Goal: Task Accomplishment & Management: Complete application form

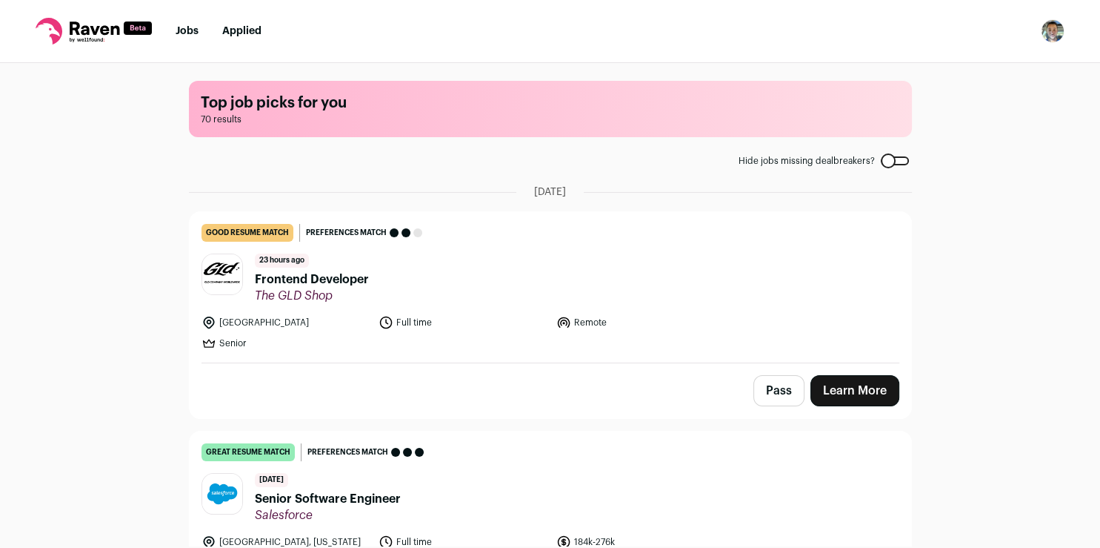
scroll to position [333, 0]
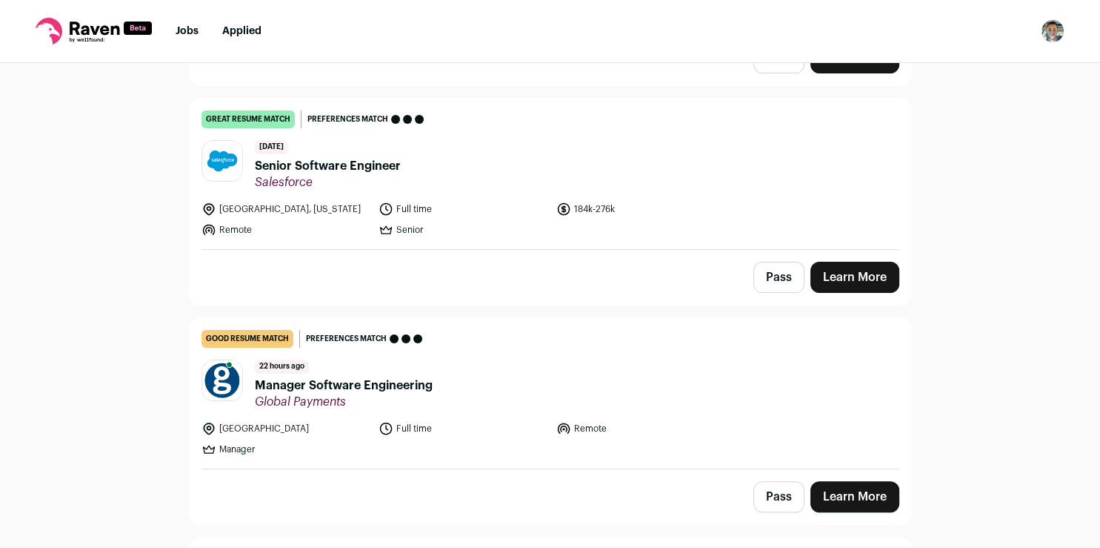
click at [835, 279] on link "Learn More" at bounding box center [855, 277] width 89 height 31
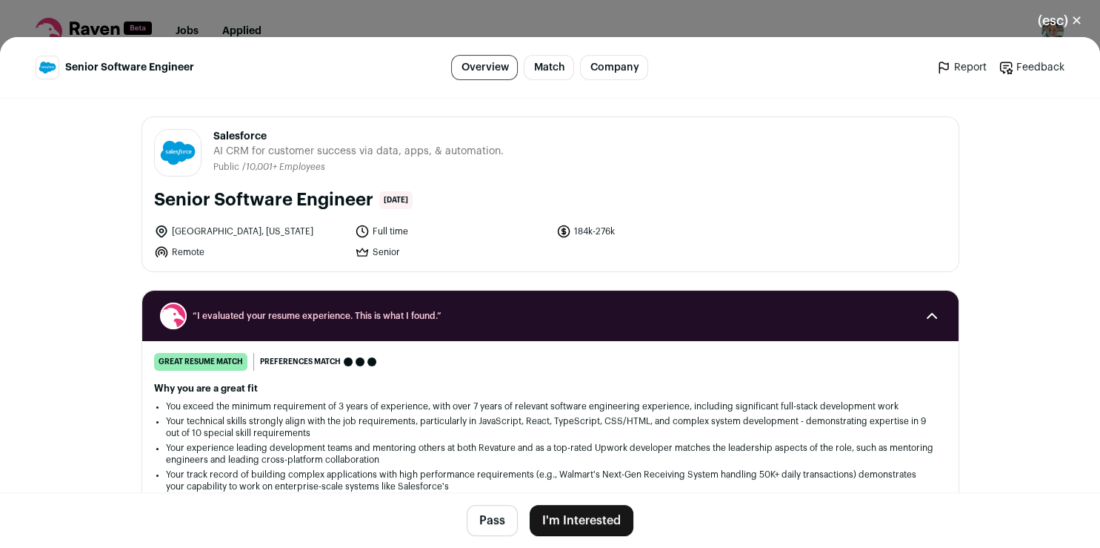
click at [567, 517] on button "I'm Interested" at bounding box center [582, 520] width 104 height 31
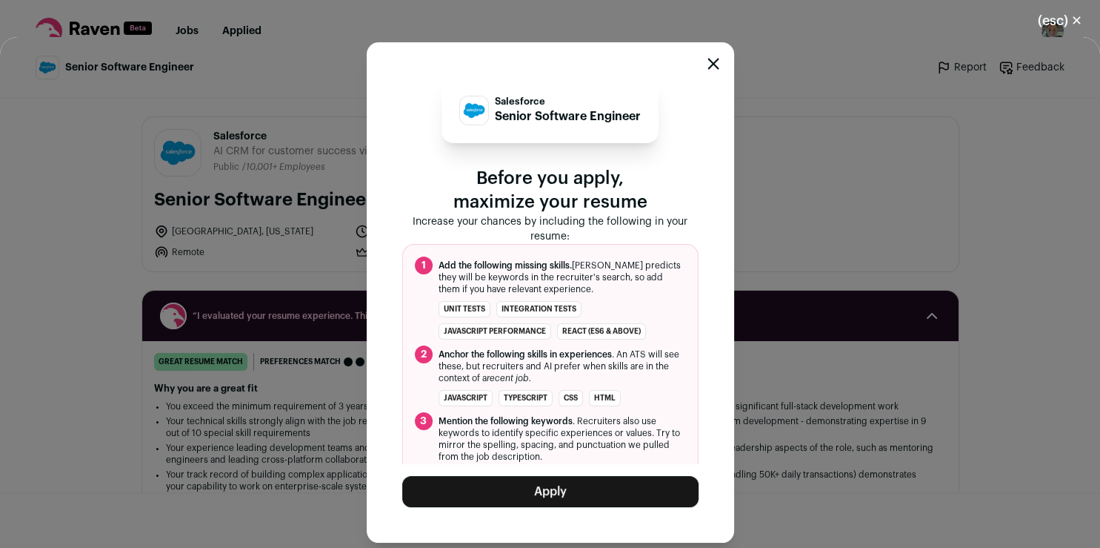
click at [490, 489] on button "Apply" at bounding box center [550, 491] width 296 height 31
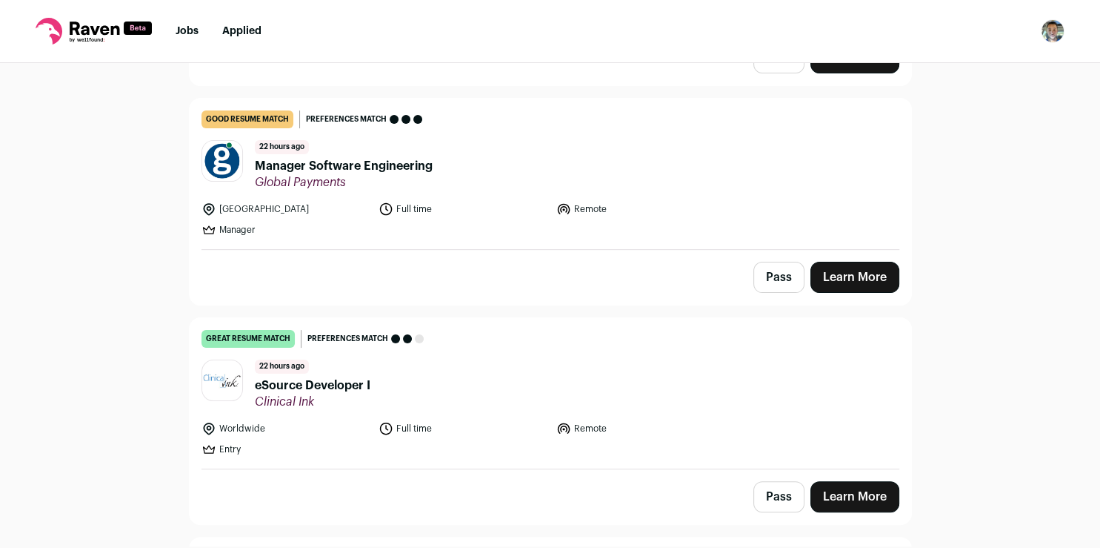
click at [834, 488] on link "Learn More" at bounding box center [855, 496] width 89 height 31
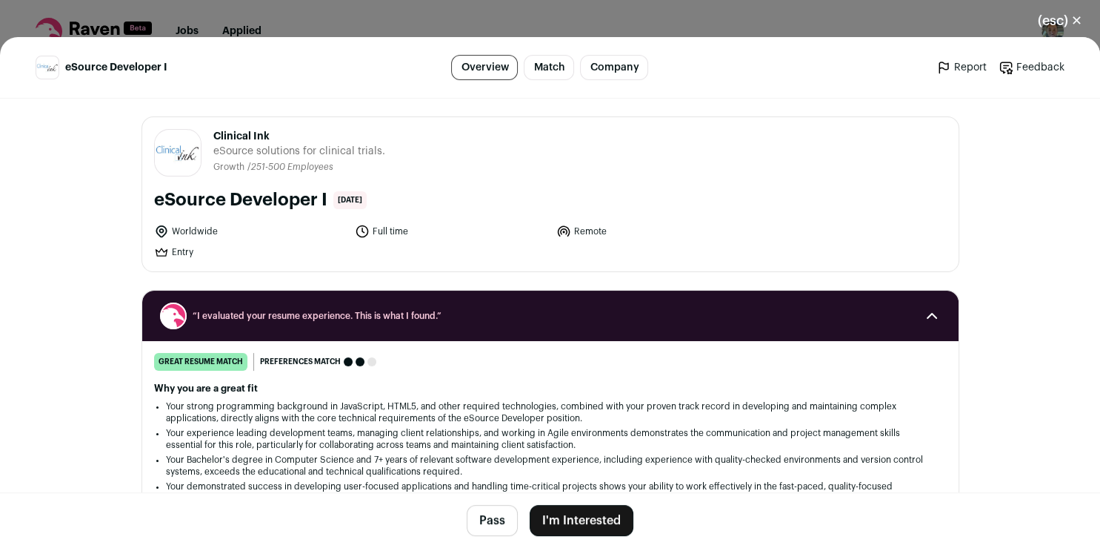
click at [594, 516] on button "I'm Interested" at bounding box center [582, 520] width 104 height 31
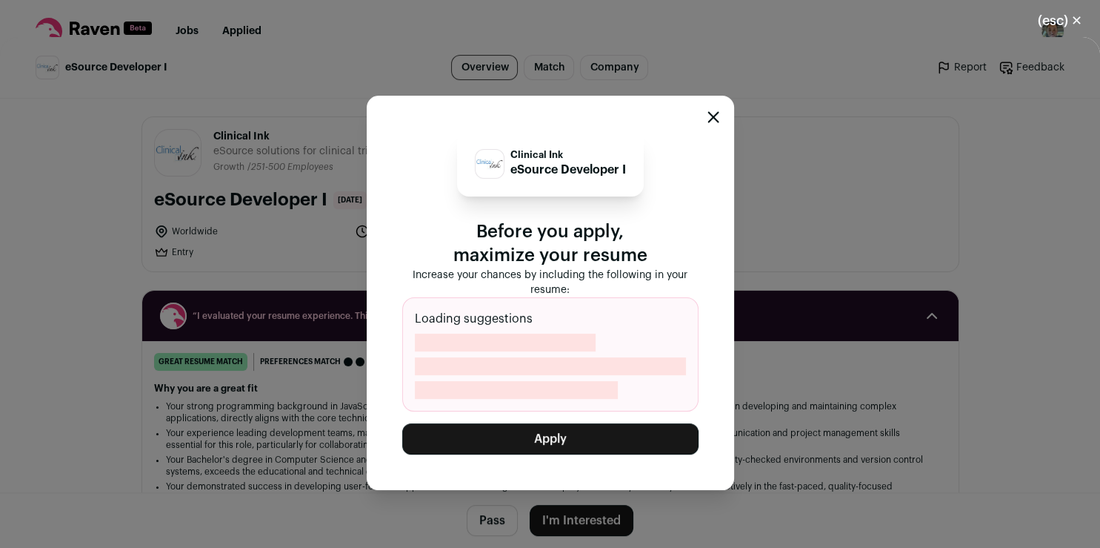
click at [599, 437] on button "Apply" at bounding box center [550, 438] width 296 height 31
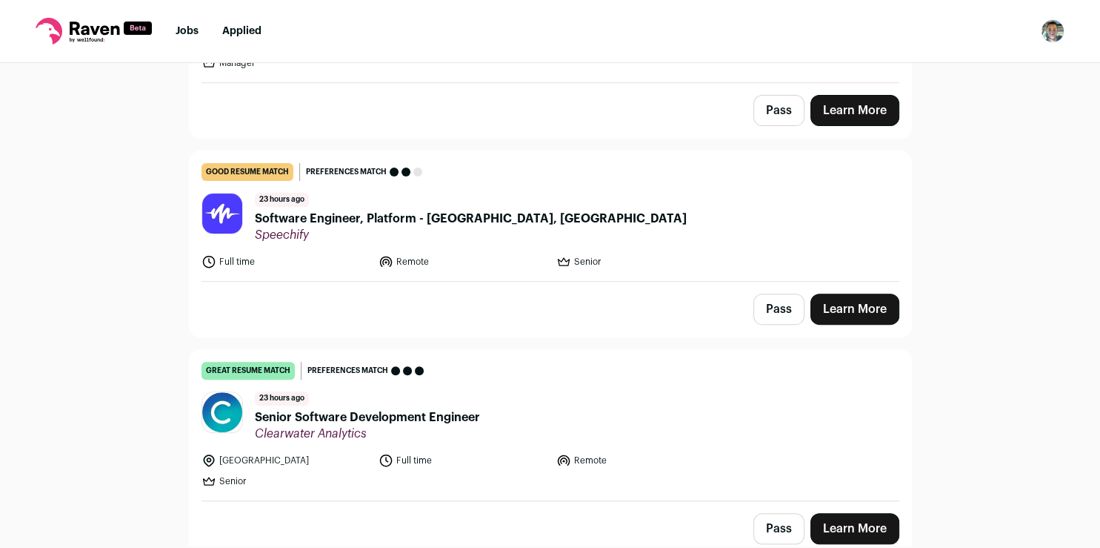
scroll to position [505, 0]
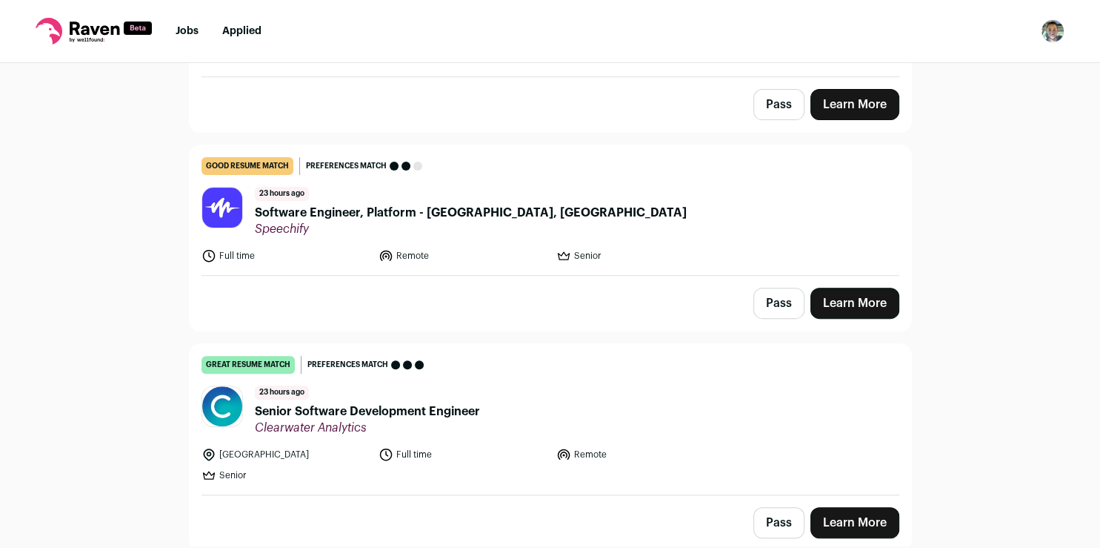
click at [851, 515] on link "Learn More" at bounding box center [855, 522] width 89 height 31
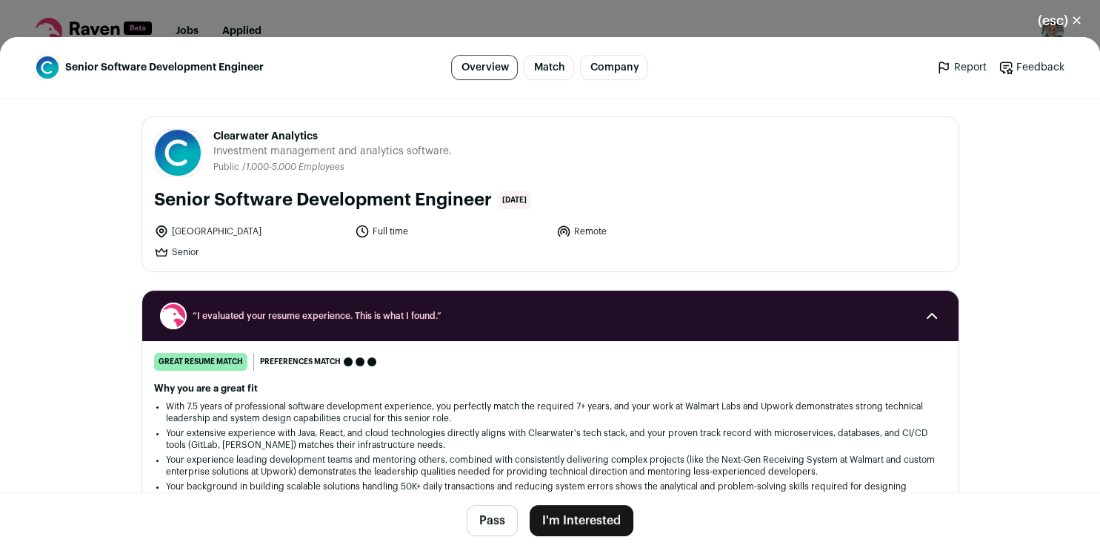
click at [588, 515] on button "I'm Interested" at bounding box center [582, 520] width 104 height 31
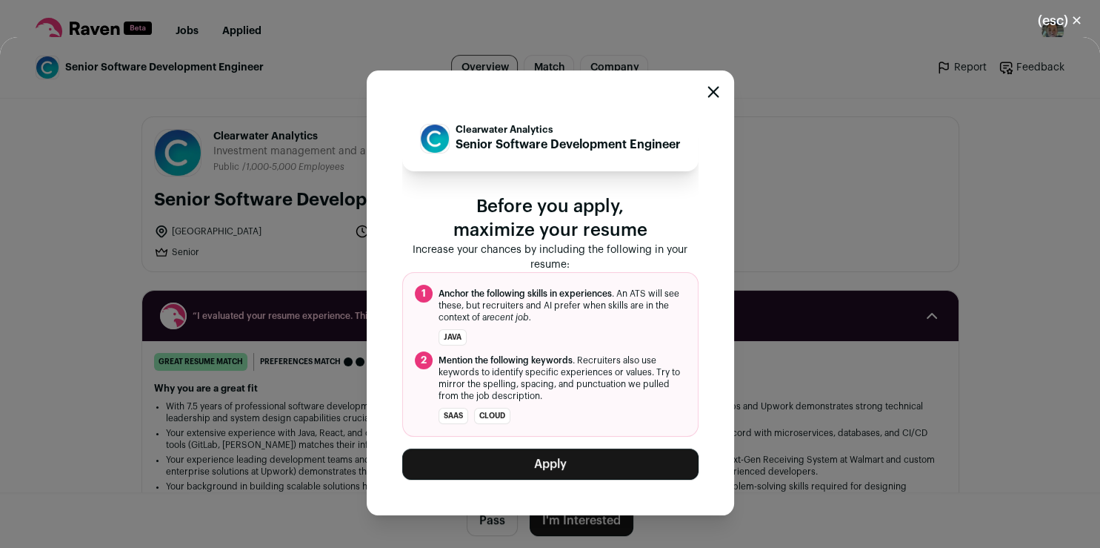
click at [571, 470] on button "Apply" at bounding box center [550, 463] width 296 height 31
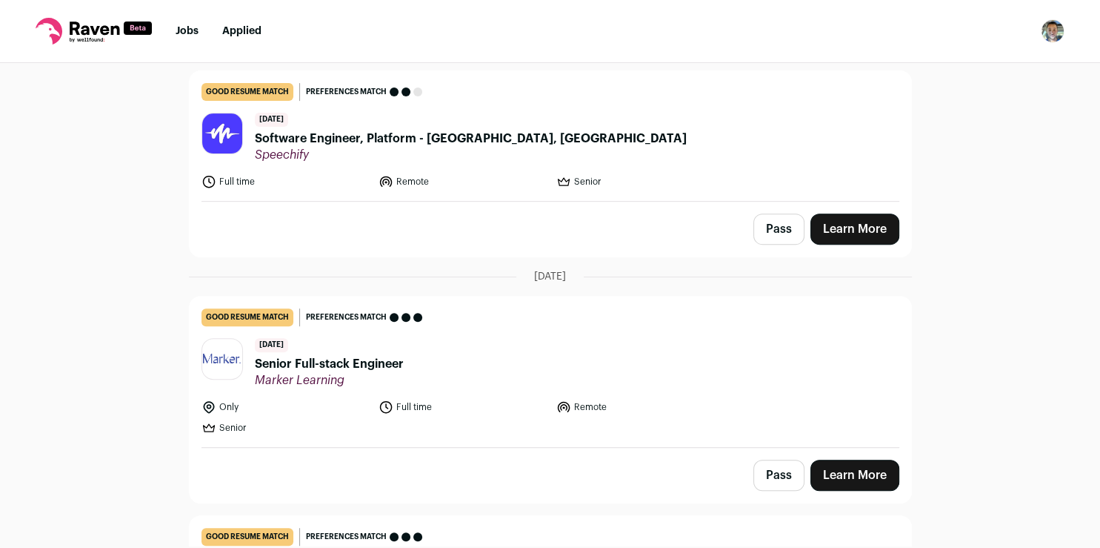
scroll to position [0, 0]
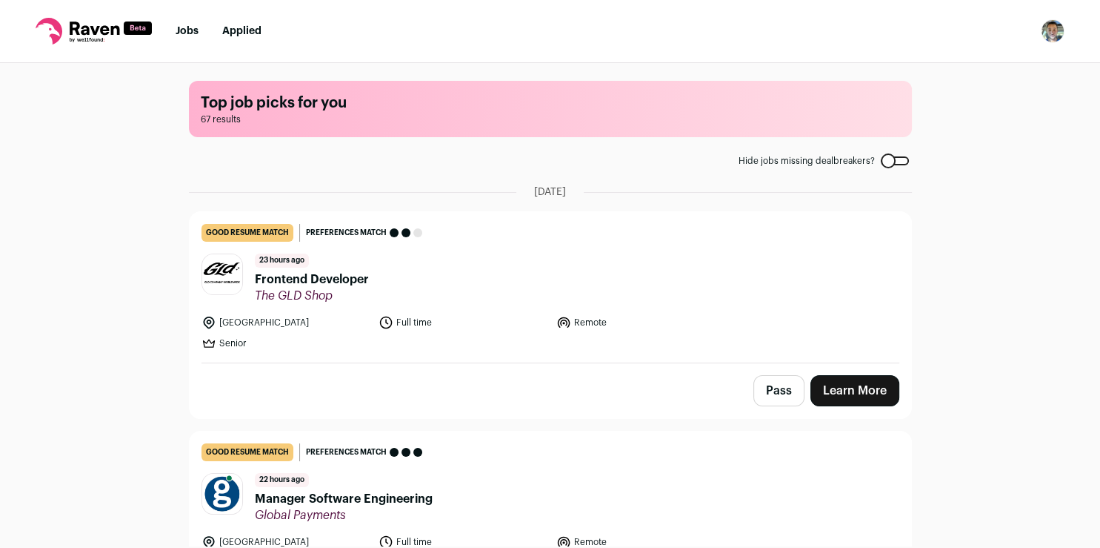
click at [857, 387] on link "Learn More" at bounding box center [855, 390] width 89 height 31
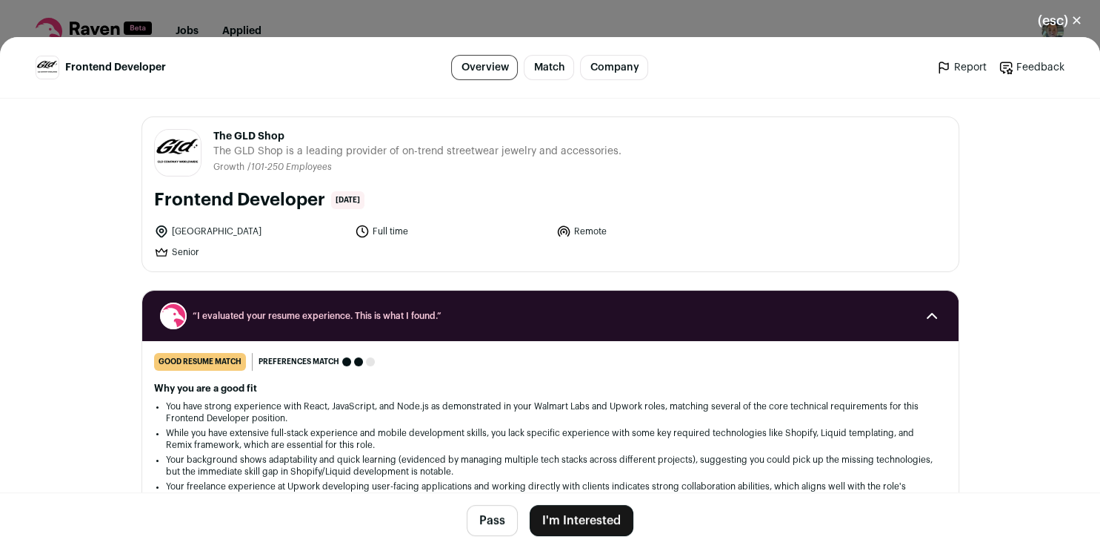
click at [545, 520] on button "I'm Interested" at bounding box center [582, 520] width 104 height 31
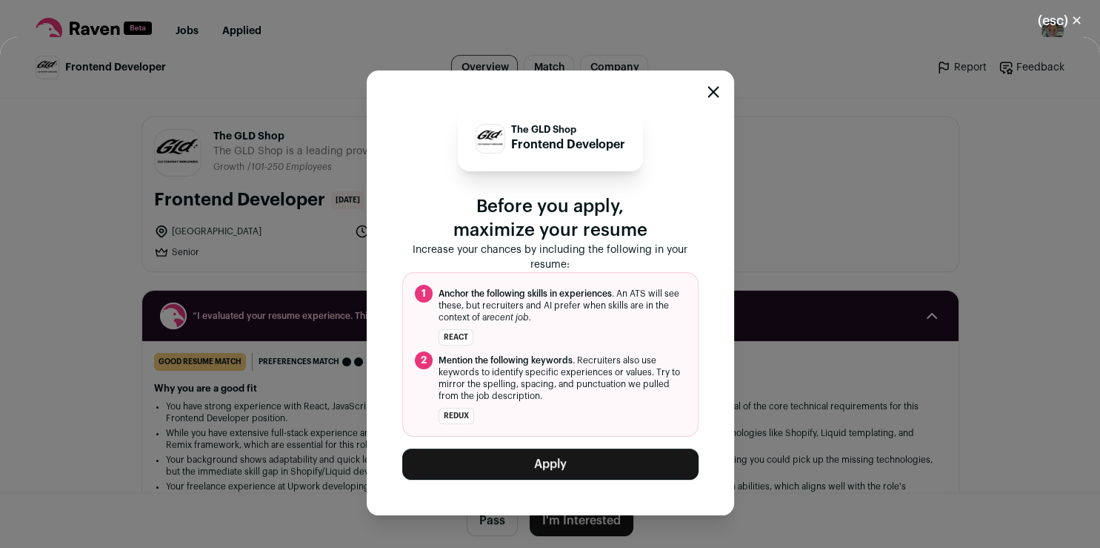
click at [534, 462] on button "Apply" at bounding box center [550, 463] width 296 height 31
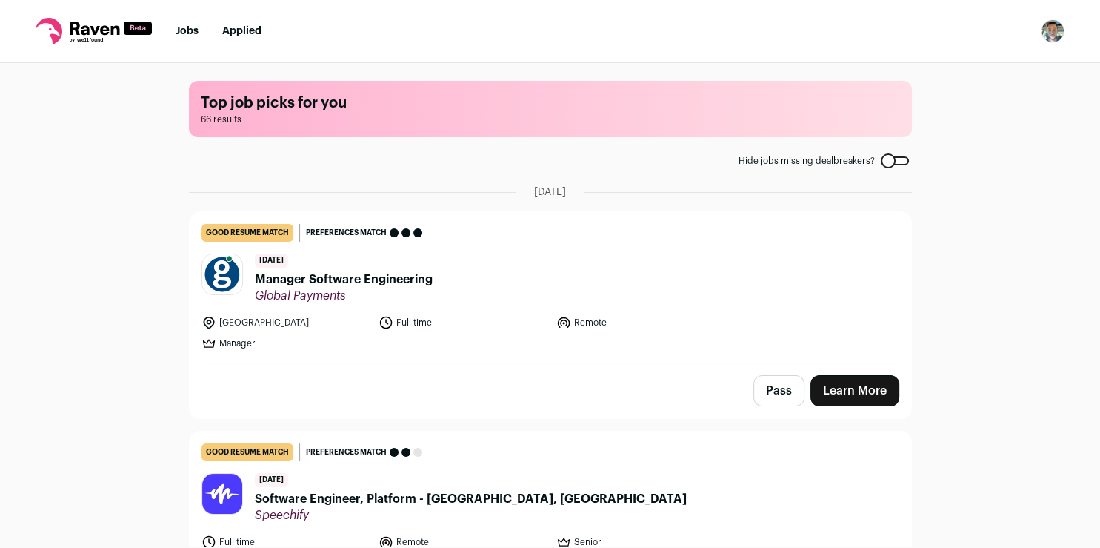
click at [773, 396] on button "Pass" at bounding box center [779, 390] width 51 height 31
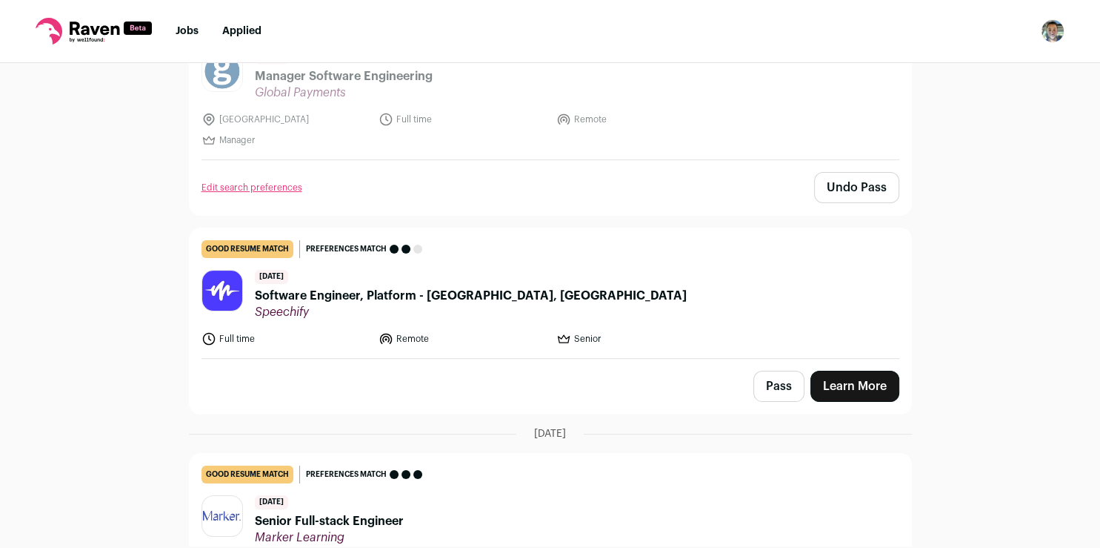
scroll to position [265, 0]
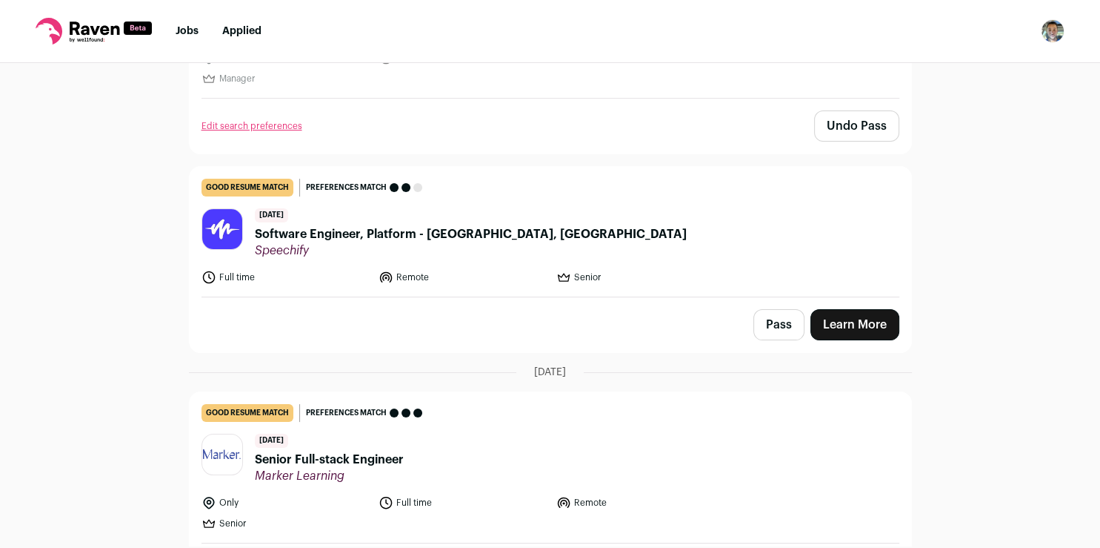
click at [776, 331] on button "Pass" at bounding box center [779, 324] width 51 height 31
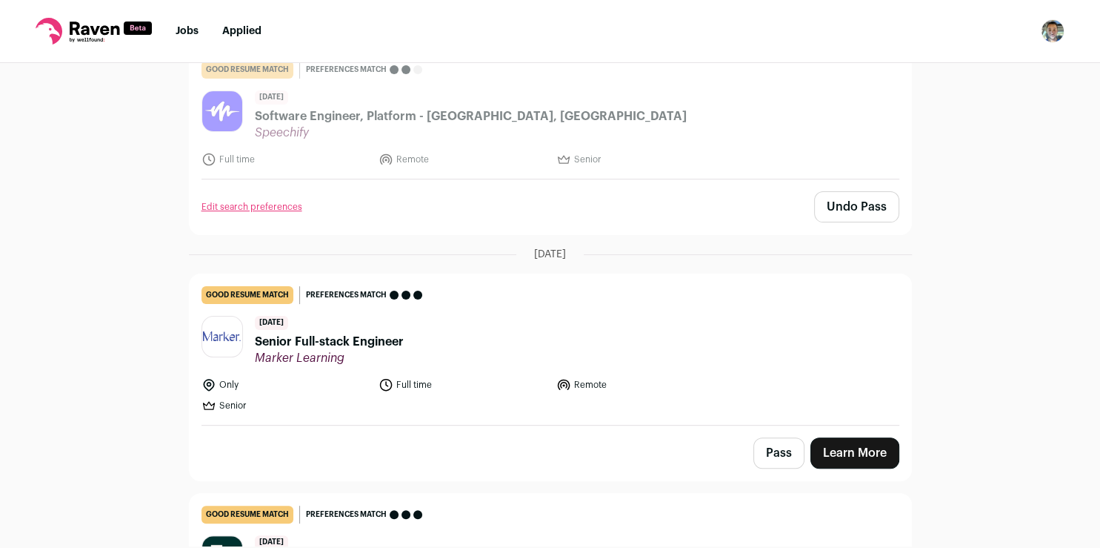
scroll to position [388, 0]
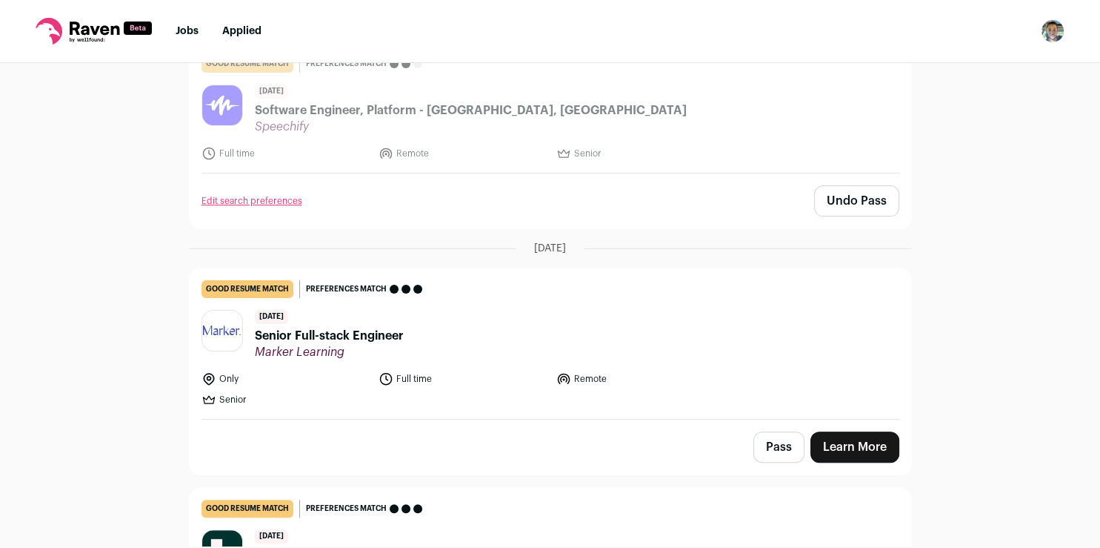
click at [781, 444] on button "Pass" at bounding box center [779, 446] width 51 height 31
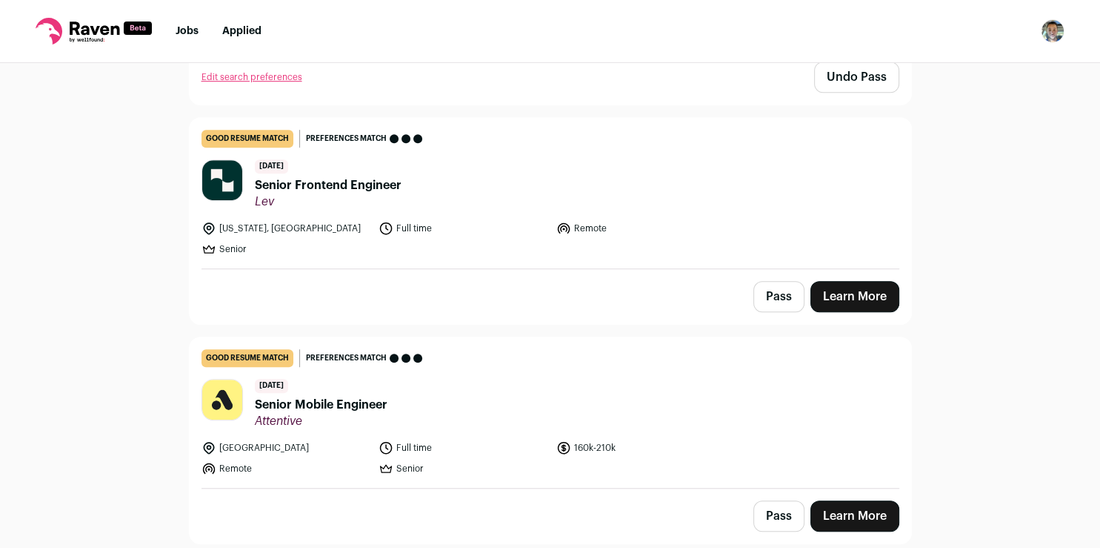
scroll to position [771, 0]
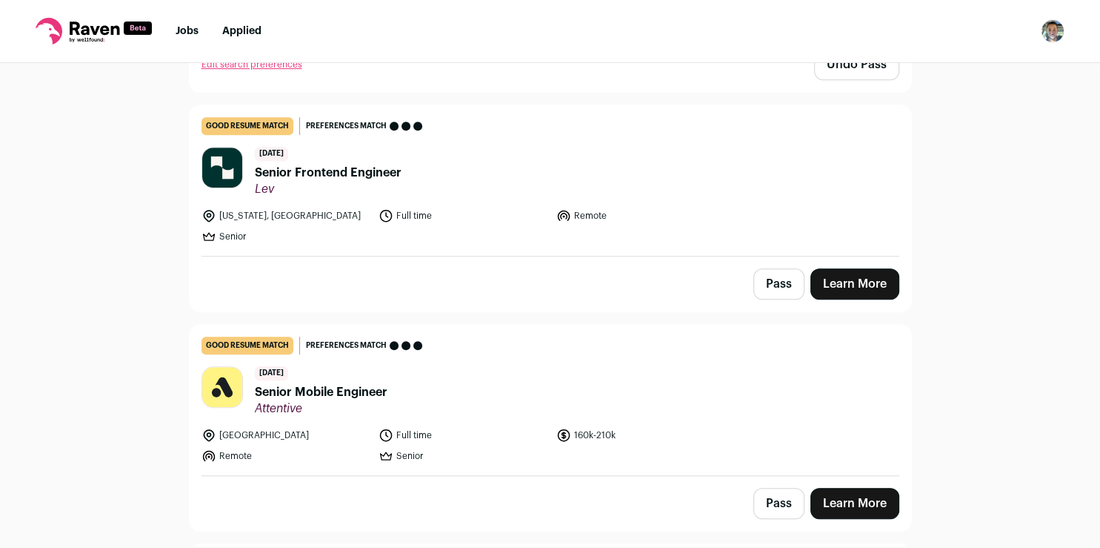
click at [763, 286] on button "Pass" at bounding box center [779, 283] width 51 height 31
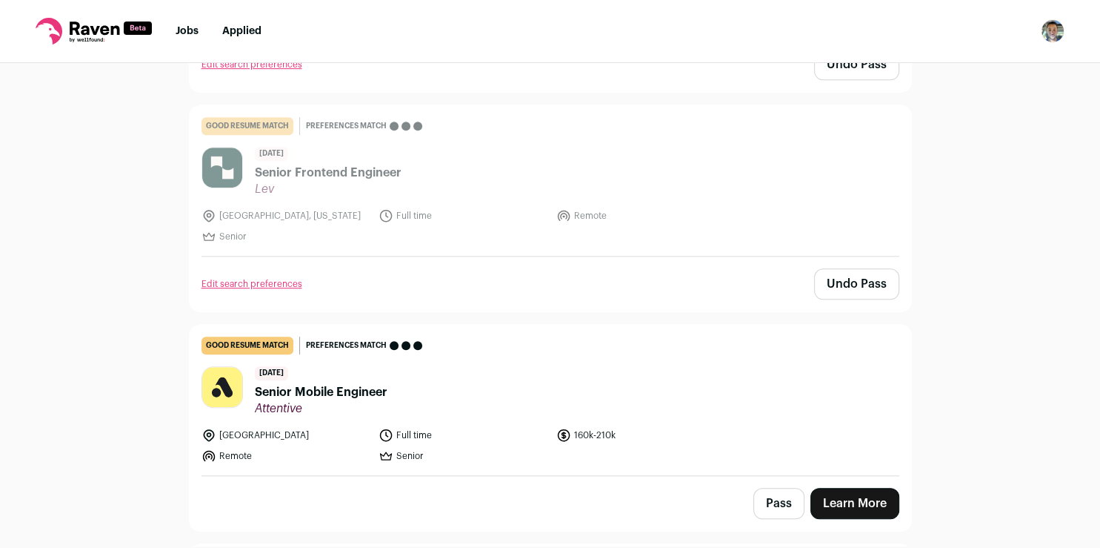
click at [857, 490] on link "Learn More" at bounding box center [855, 503] width 89 height 31
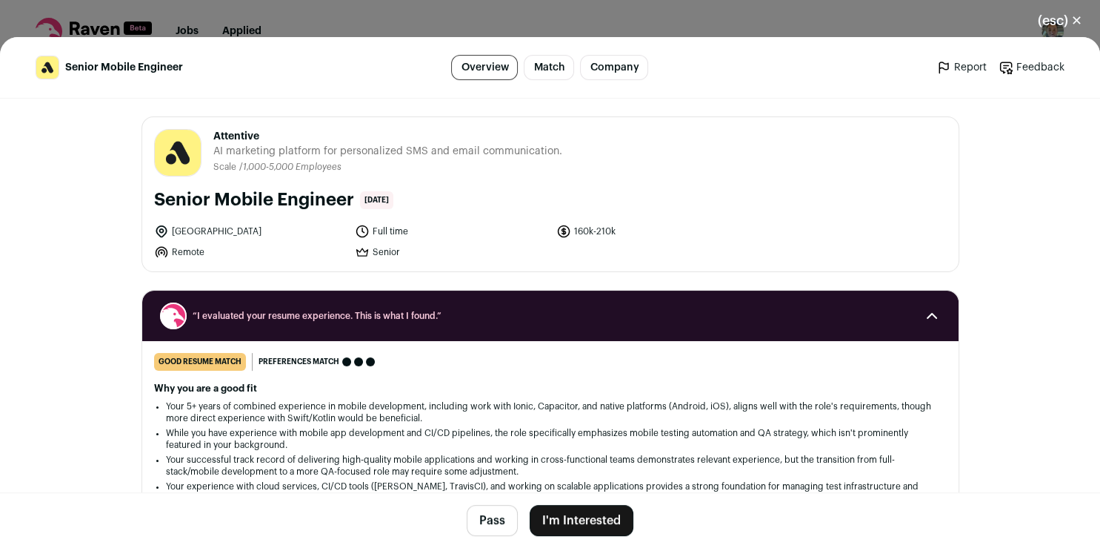
click at [593, 521] on button "I'm Interested" at bounding box center [582, 520] width 104 height 31
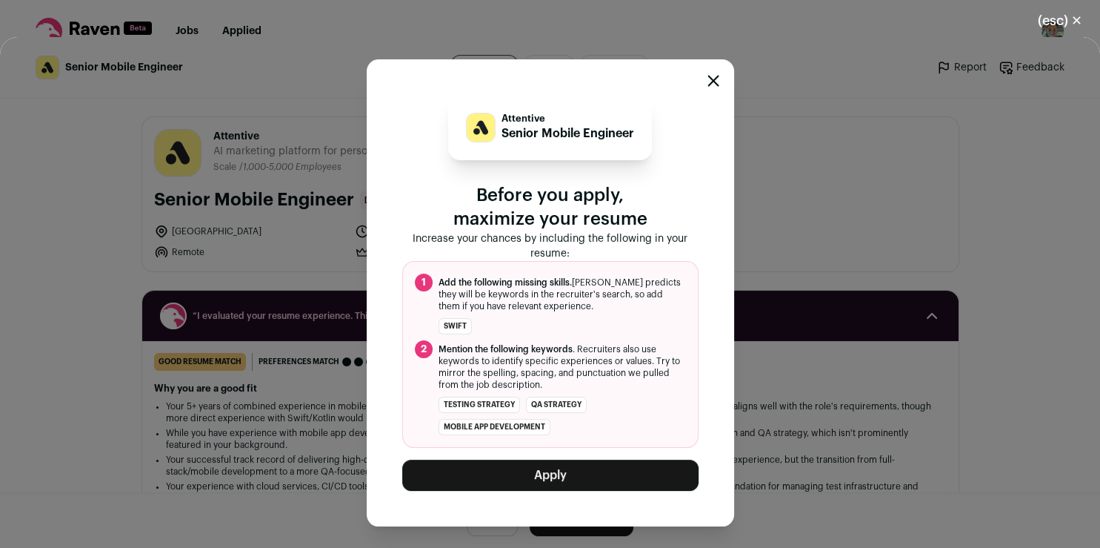
click at [720, 75] on div "Attentive Senior Mobile Engineer Before you apply, maximize your resume Increas…" at bounding box center [550, 292] width 367 height 467
click at [714, 86] on icon "Close modal" at bounding box center [714, 81] width 12 height 12
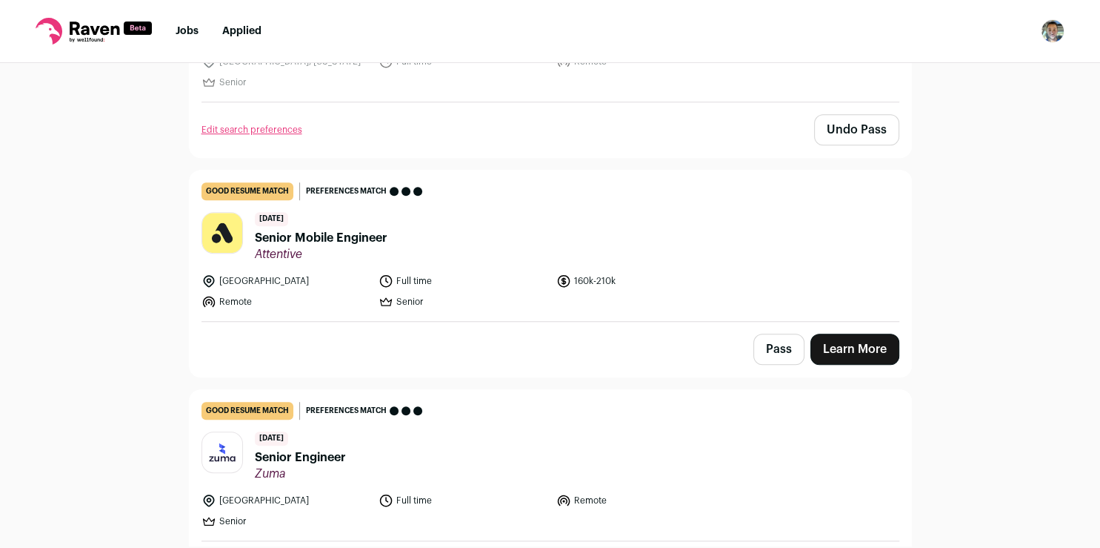
scroll to position [931, 0]
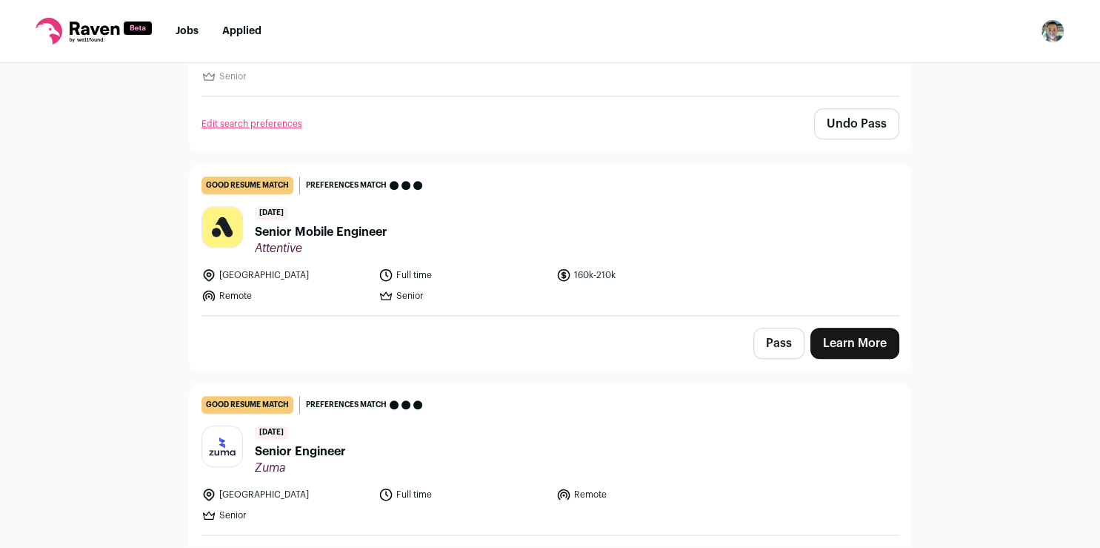
click at [828, 339] on link "Learn More" at bounding box center [855, 342] width 89 height 31
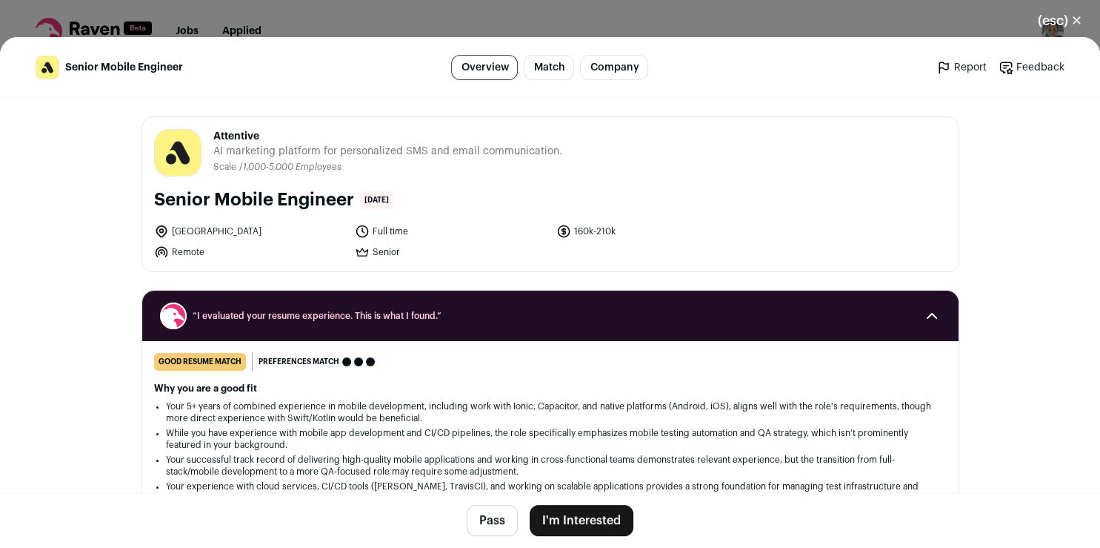
click at [589, 528] on button "I'm Interested" at bounding box center [582, 520] width 104 height 31
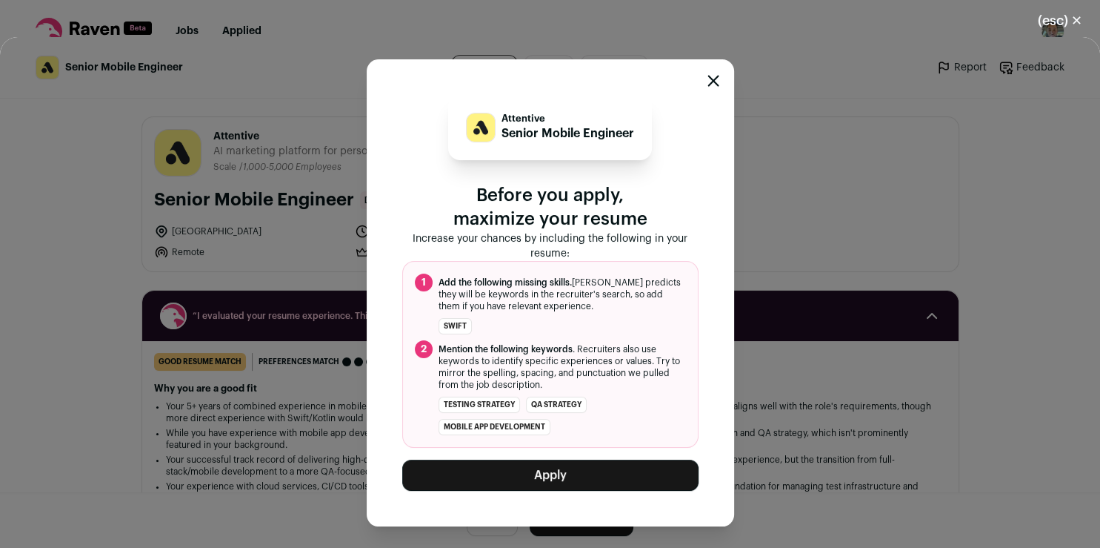
click at [712, 76] on div "Close modal via background" at bounding box center [714, 83] width 12 height 18
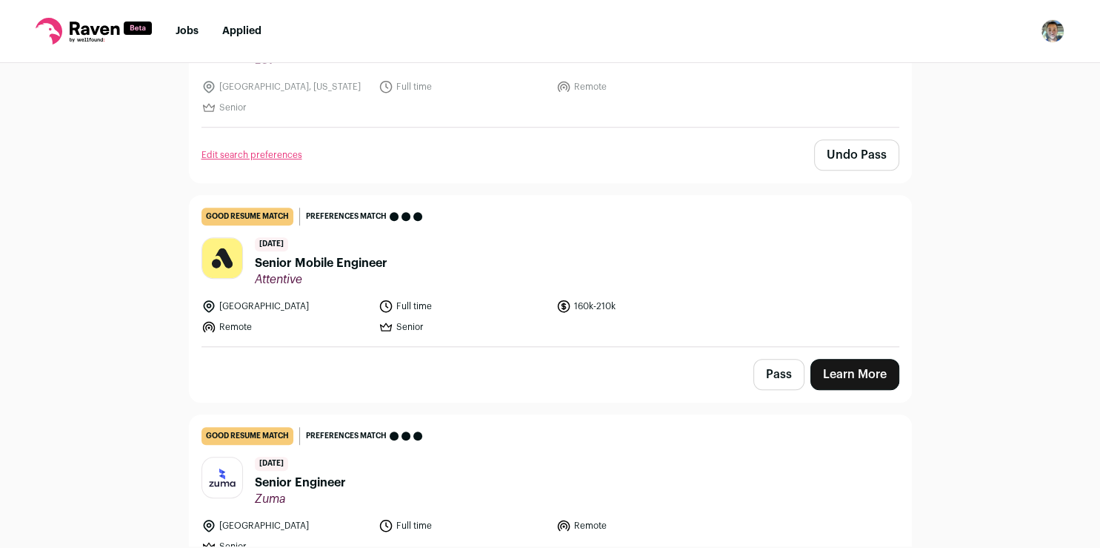
scroll to position [919, 0]
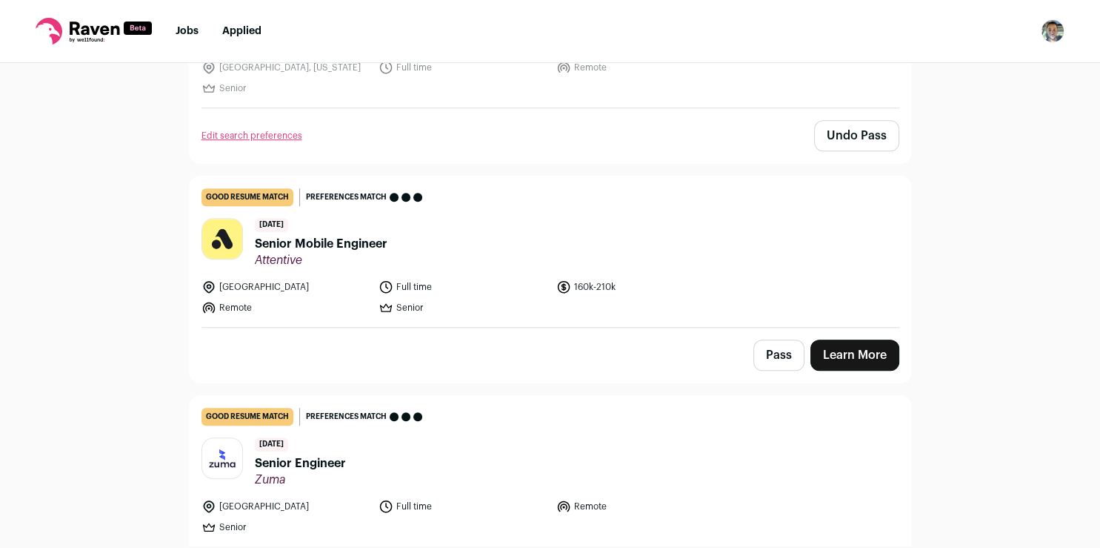
click at [772, 354] on button "Pass" at bounding box center [779, 354] width 51 height 31
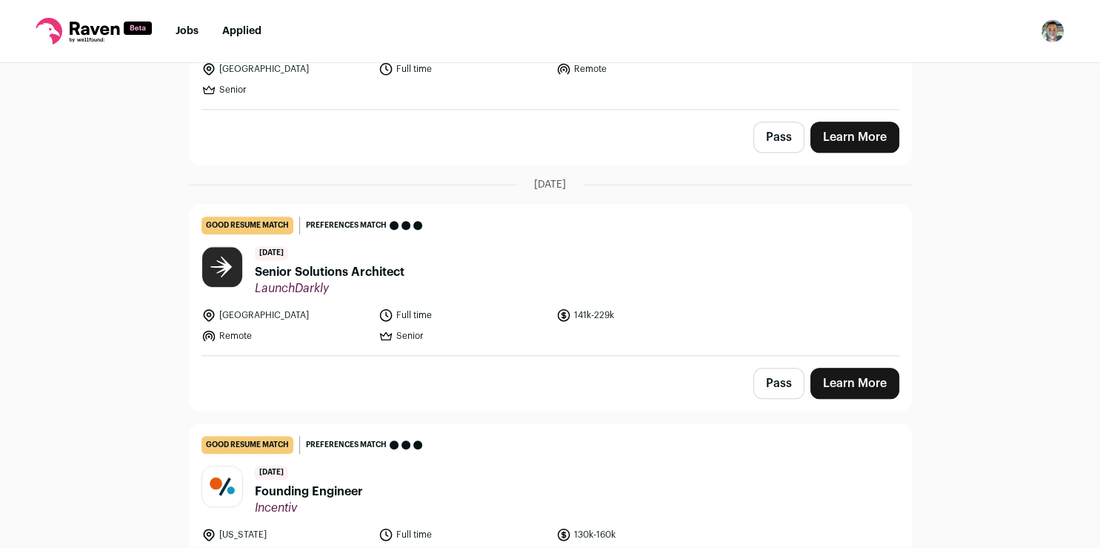
scroll to position [1368, 0]
